Goal: Navigation & Orientation: Go to known website

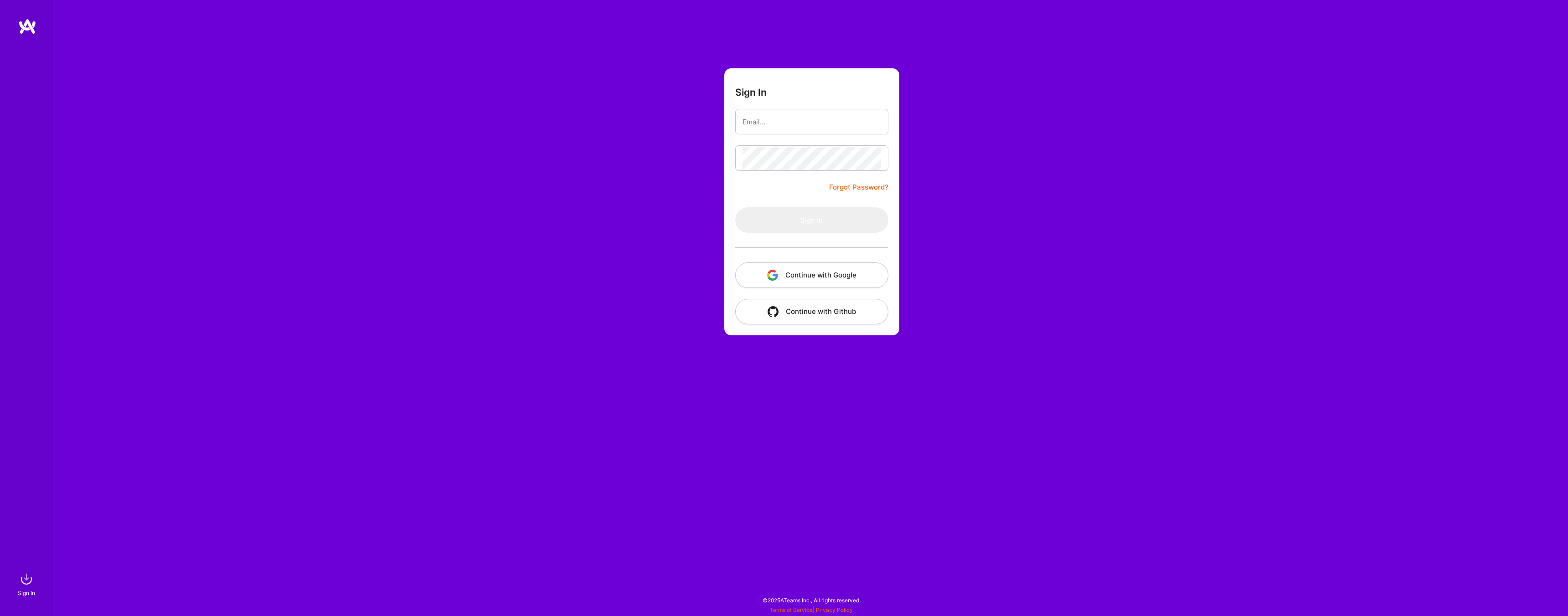
click at [713, 202] on div "Sign In Forgot Password? Sign In Continue with Google Continue with Github" at bounding box center [811, 308] width 1513 height 616
drag, startPoint x: 812, startPoint y: 136, endPoint x: 791, endPoint y: 124, distance: 24.2
click at [810, 136] on form "Sign In Forgot Password? Sign In Continue with Google Continue with Github" at bounding box center [812, 201] width 175 height 267
click at [791, 124] on input "email" at bounding box center [812, 122] width 139 height 23
type input "[EMAIL_ADDRESS][DOMAIN_NAME]"
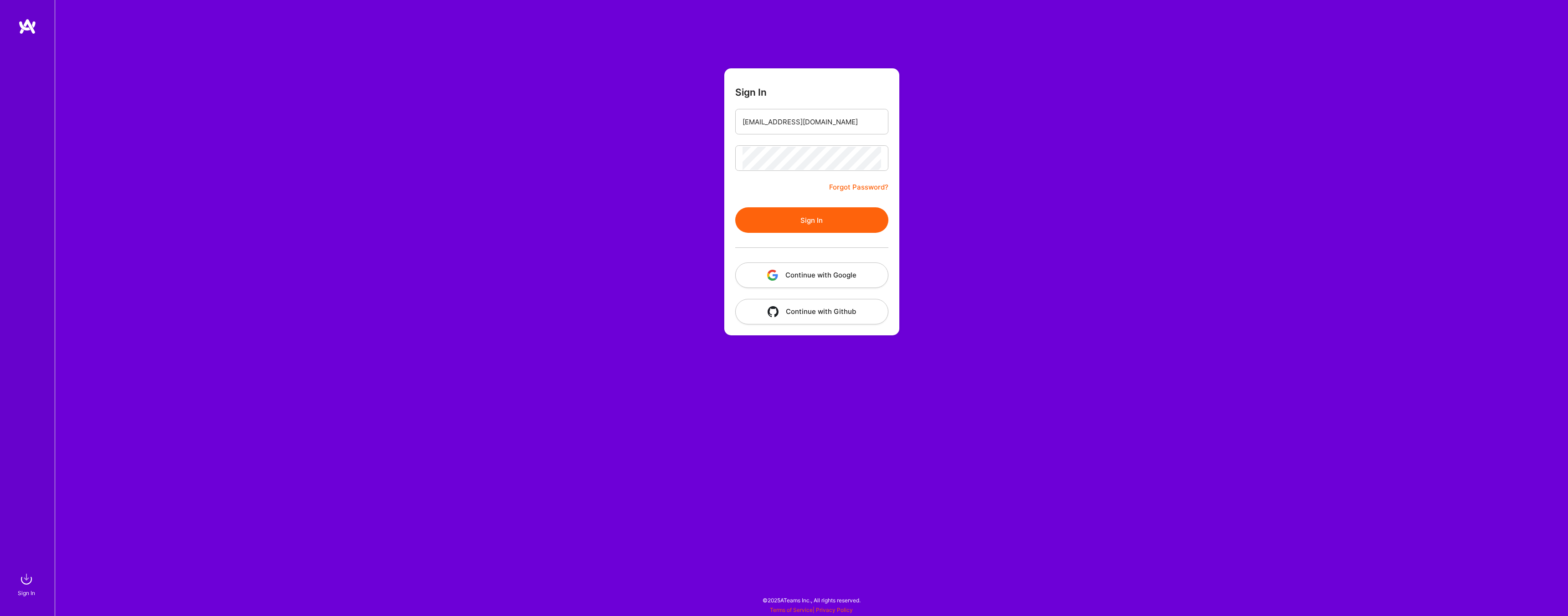
click at [823, 229] on button "Sign In" at bounding box center [812, 220] width 153 height 26
